Goal: Task Accomplishment & Management: Manage account settings

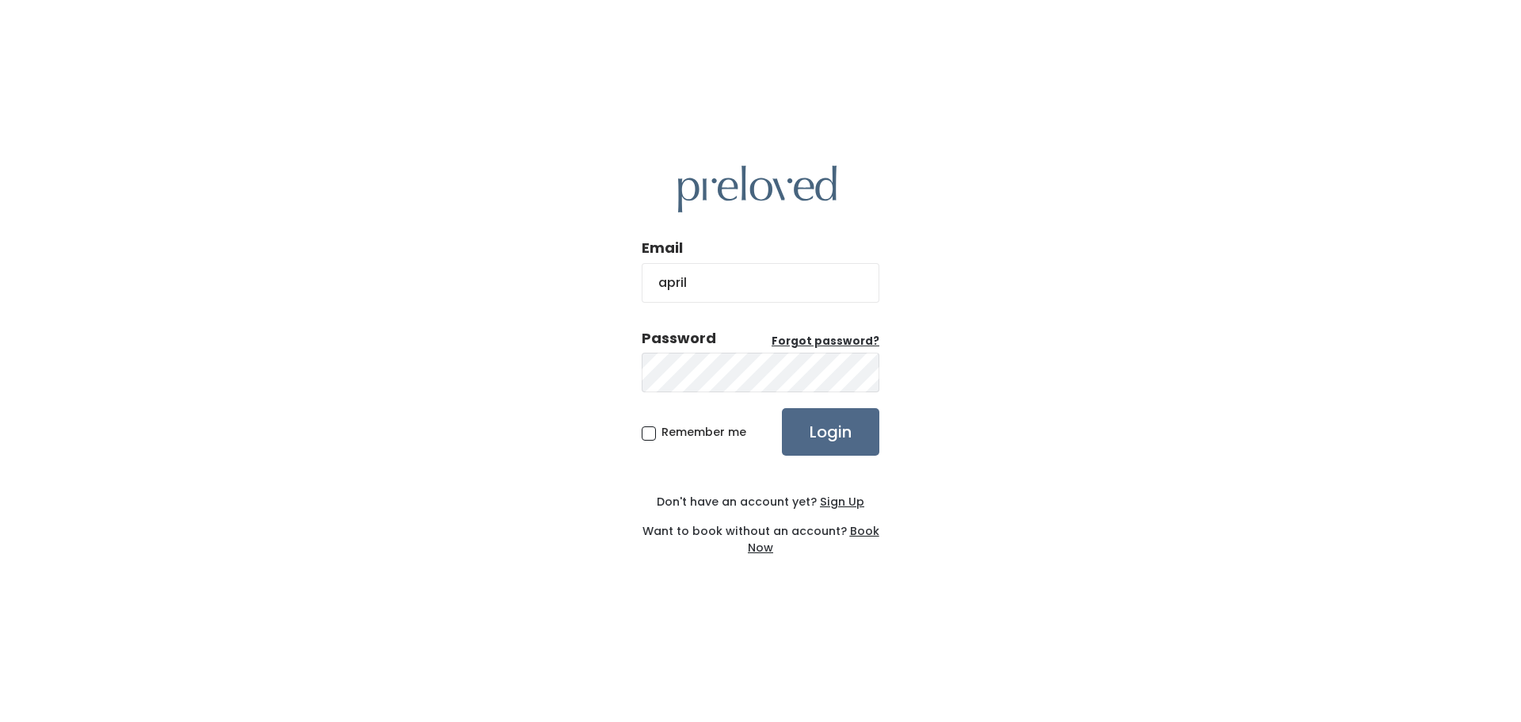
type input "[EMAIL_ADDRESS][DOMAIN_NAME]"
click at [782, 408] on input "Login" at bounding box center [830, 432] width 97 height 48
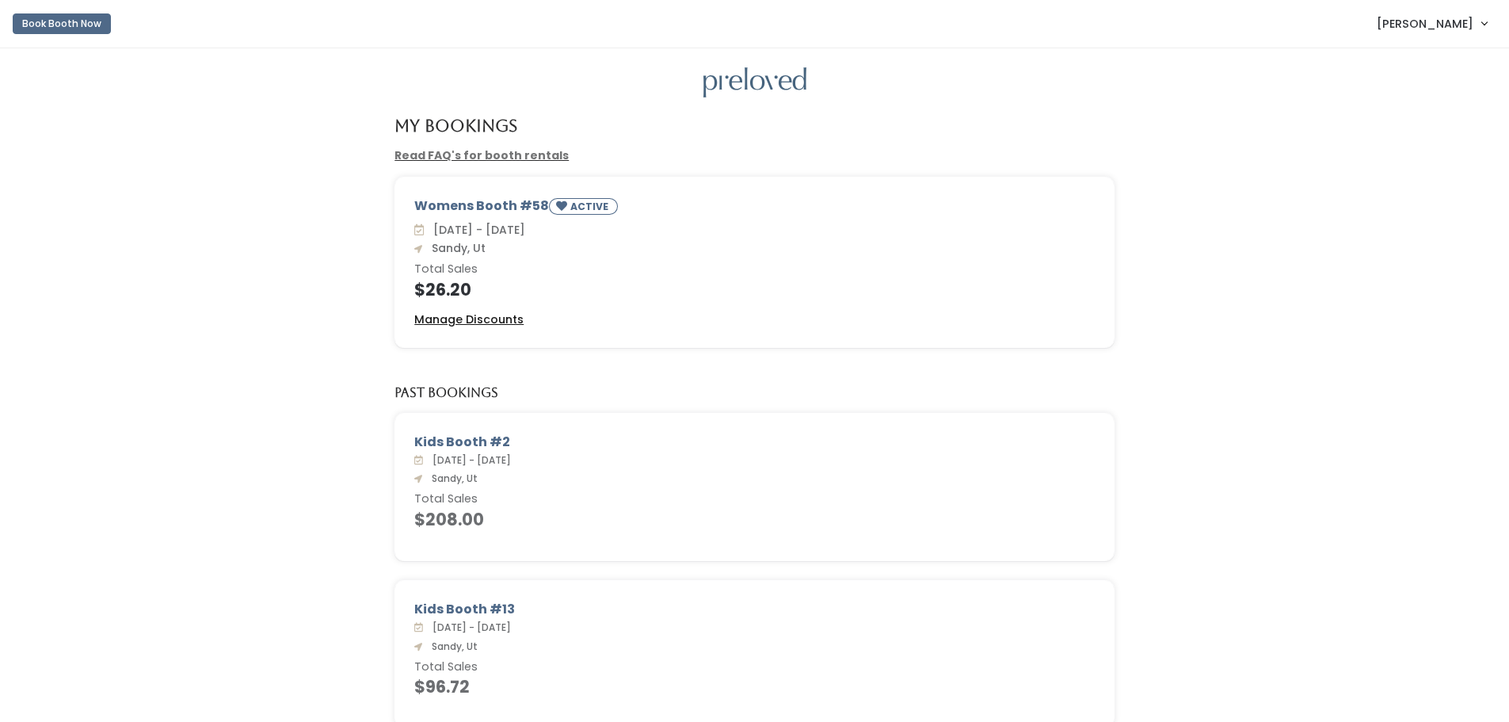
click at [475, 317] on u "Manage Discounts" at bounding box center [468, 319] width 109 height 16
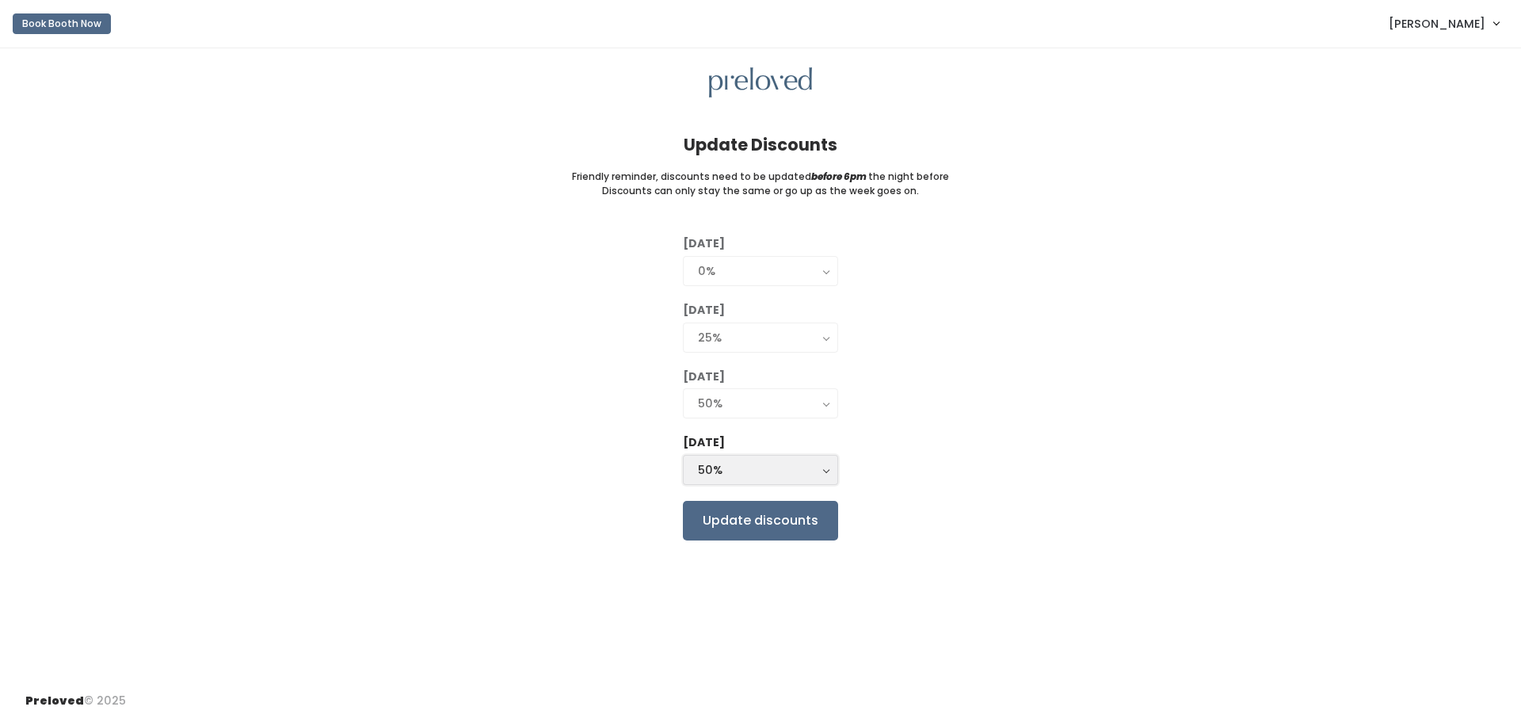
click at [753, 476] on div "50%" at bounding box center [760, 469] width 125 height 17
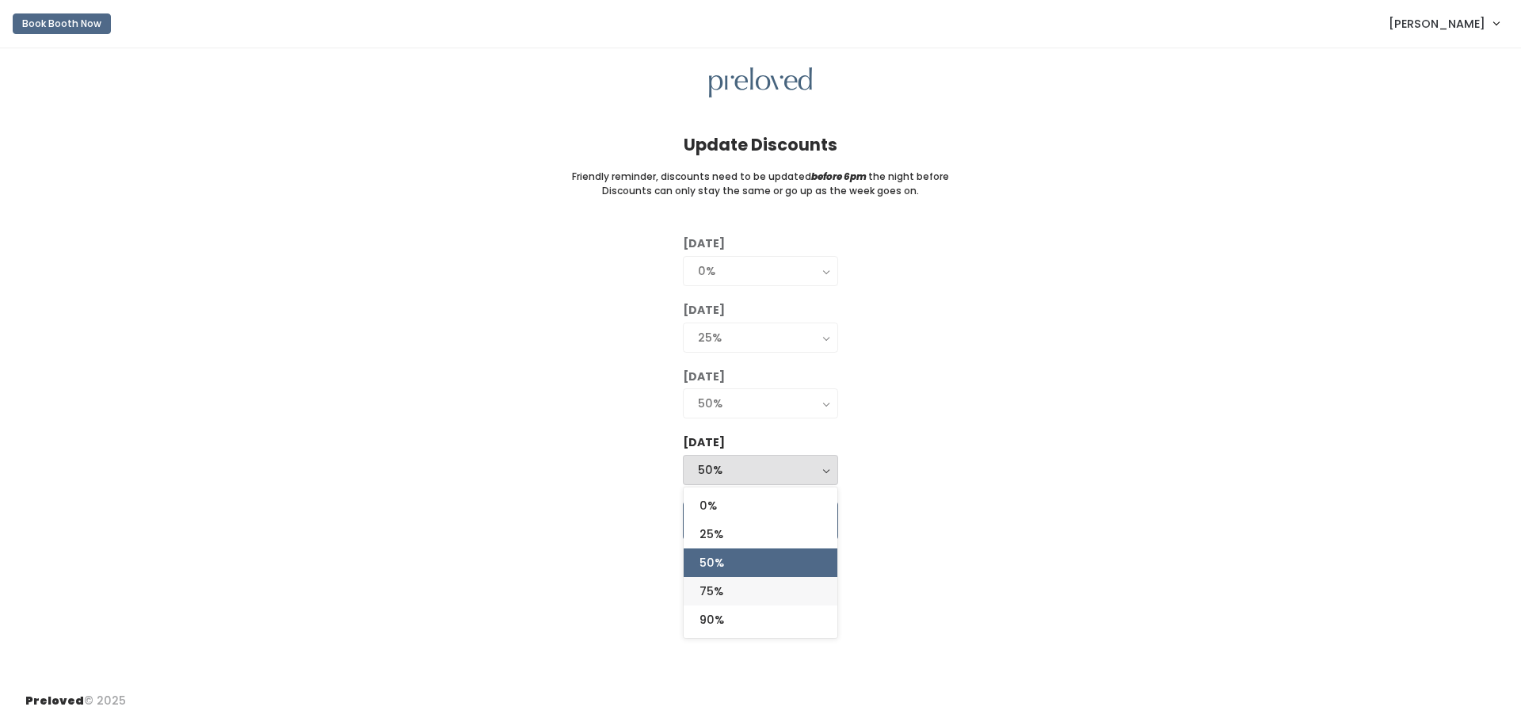
click at [749, 591] on link "75%" at bounding box center [761, 591] width 154 height 29
select select "75%"
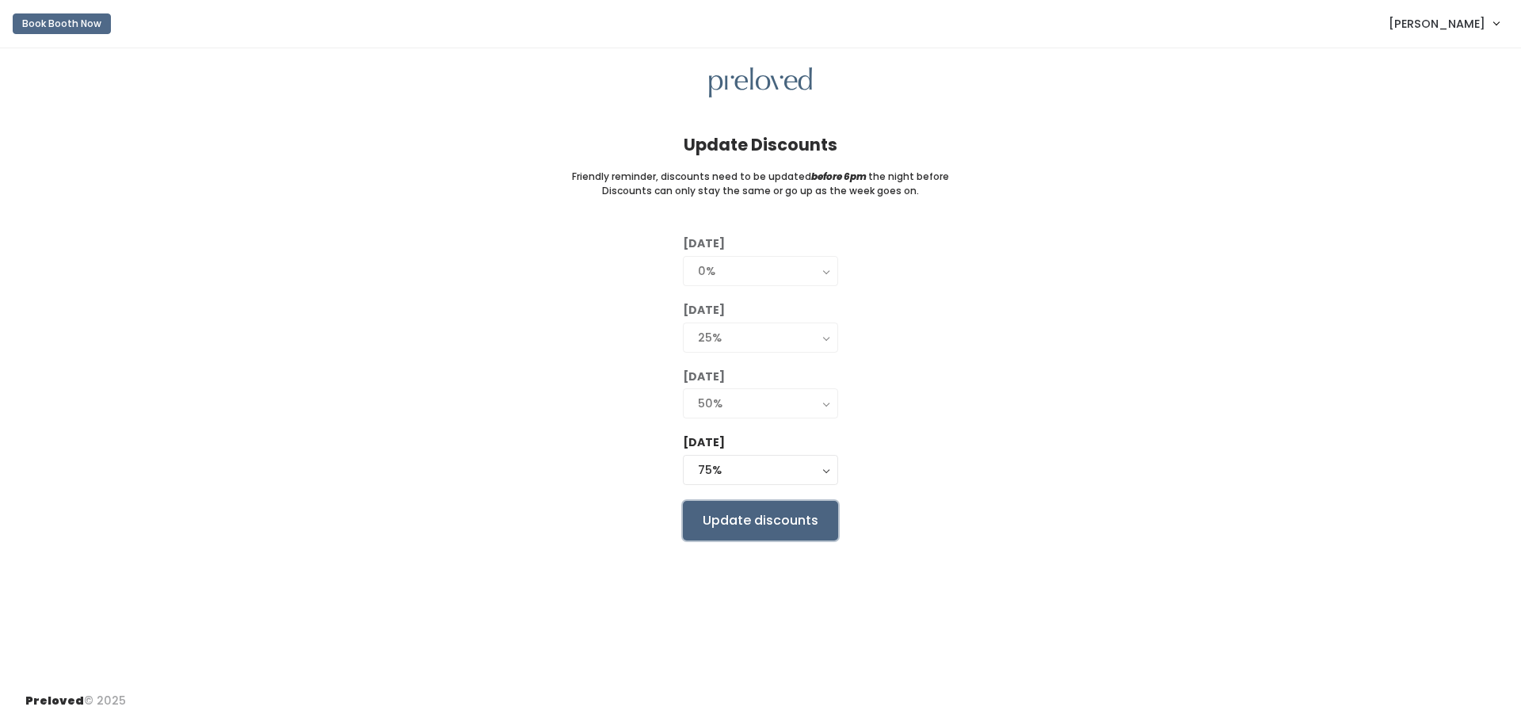
click at [778, 524] on input "Update discounts" at bounding box center [760, 521] width 155 height 40
